Goal: Navigation & Orientation: Understand site structure

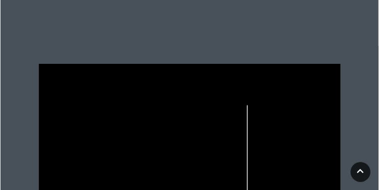
scroll to position [275, 0]
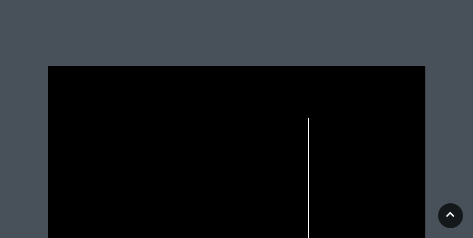
click at [152, 155] on rect at bounding box center [150, 148] width 4 height 15
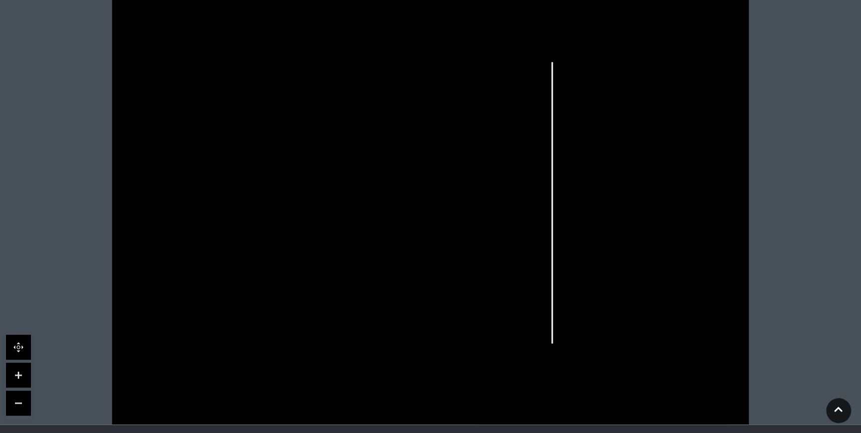
click at [8, 377] on link at bounding box center [18, 375] width 25 height 25
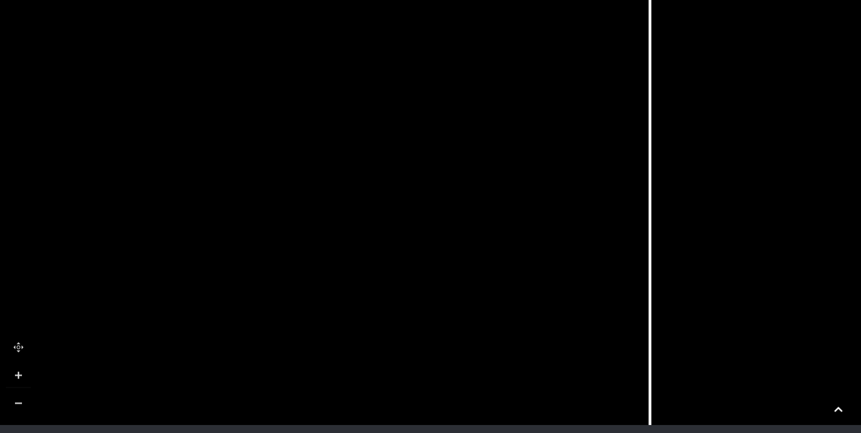
click at [9, 377] on link at bounding box center [18, 375] width 25 height 25
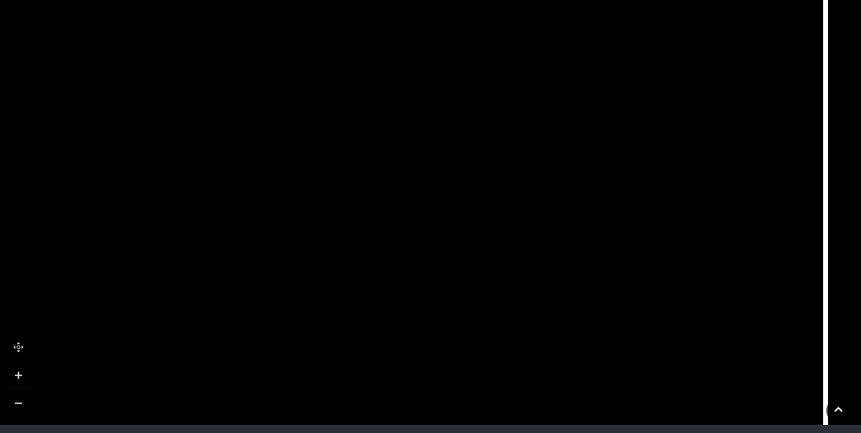
click at [9, 377] on link at bounding box center [18, 375] width 25 height 25
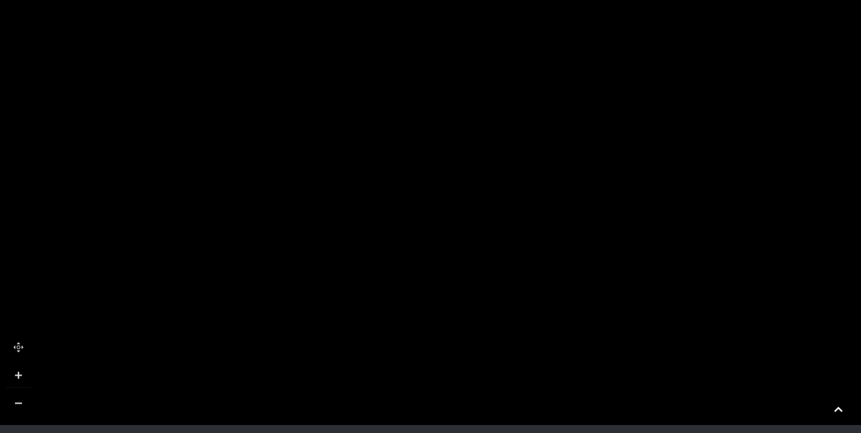
click at [9, 376] on link at bounding box center [18, 375] width 25 height 25
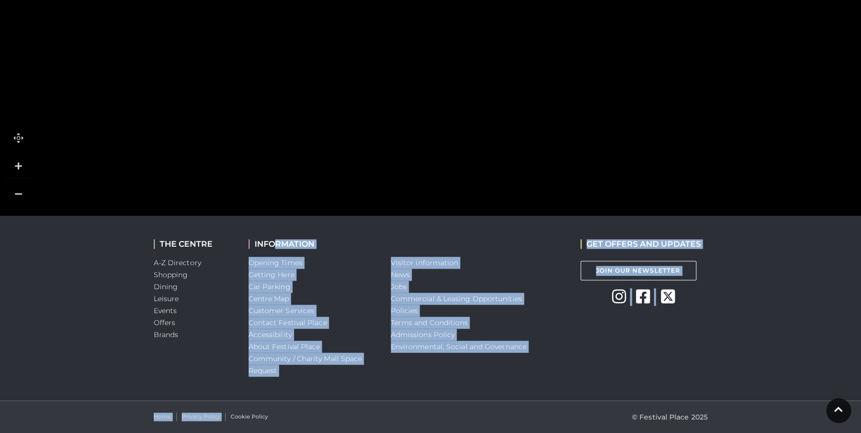
drag, startPoint x: 276, startPoint y: 431, endPoint x: 228, endPoint y: 430, distance: 48.5
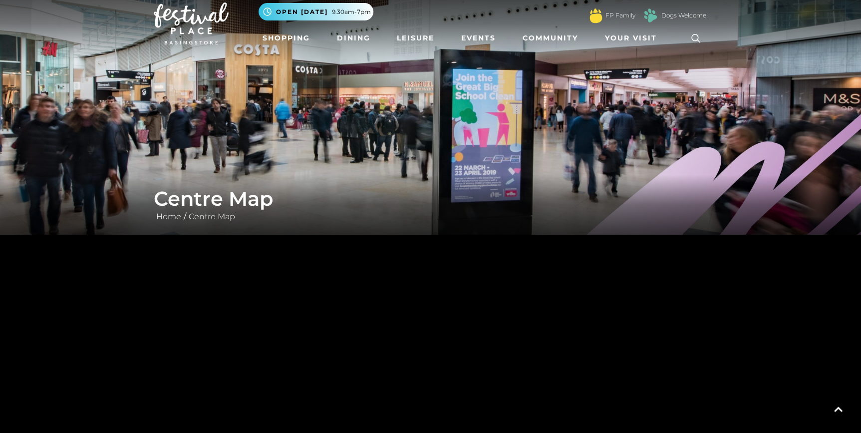
scroll to position [0, 0]
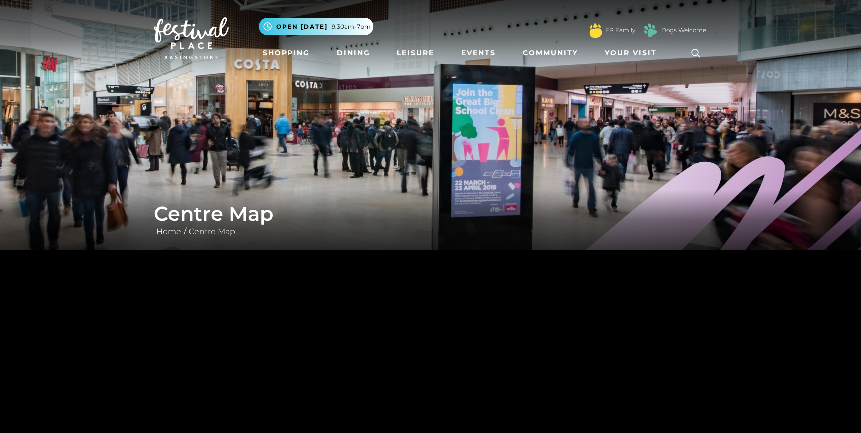
drag, startPoint x: 318, startPoint y: 335, endPoint x: 699, endPoint y: 360, distance: 382.3
drag, startPoint x: 260, startPoint y: 314, endPoint x: 489, endPoint y: 447, distance: 264.8
drag, startPoint x: 407, startPoint y: 364, endPoint x: 432, endPoint y: 485, distance: 124.0
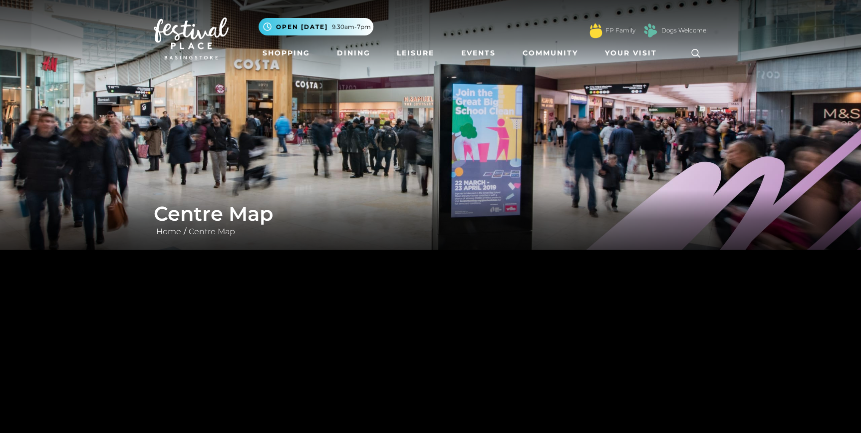
drag, startPoint x: 379, startPoint y: 320, endPoint x: 387, endPoint y: 460, distance: 141.1
drag, startPoint x: 380, startPoint y: 308, endPoint x: 357, endPoint y: 291, distance: 28.2
click at [357, 291] on polygon at bounding box center [357, 284] width 132 height 55
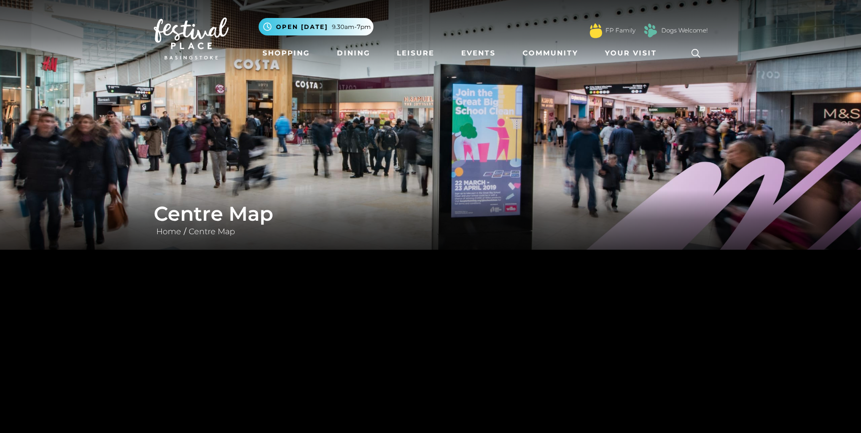
drag, startPoint x: 369, startPoint y: 327, endPoint x: 351, endPoint y: 407, distance: 81.9
click at [351, 407] on rect at bounding box center [357, 425] width 35 height 120
drag, startPoint x: 383, startPoint y: 305, endPoint x: 380, endPoint y: 327, distance: 22.3
click at [380, 327] on polygon at bounding box center [161, 211] width 564 height 310
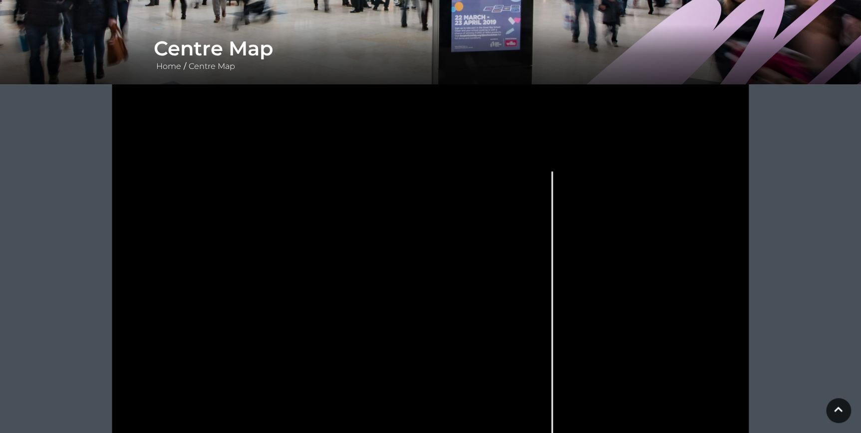
scroll to position [120, 0]
